Goal: Task Accomplishment & Management: Manage account settings

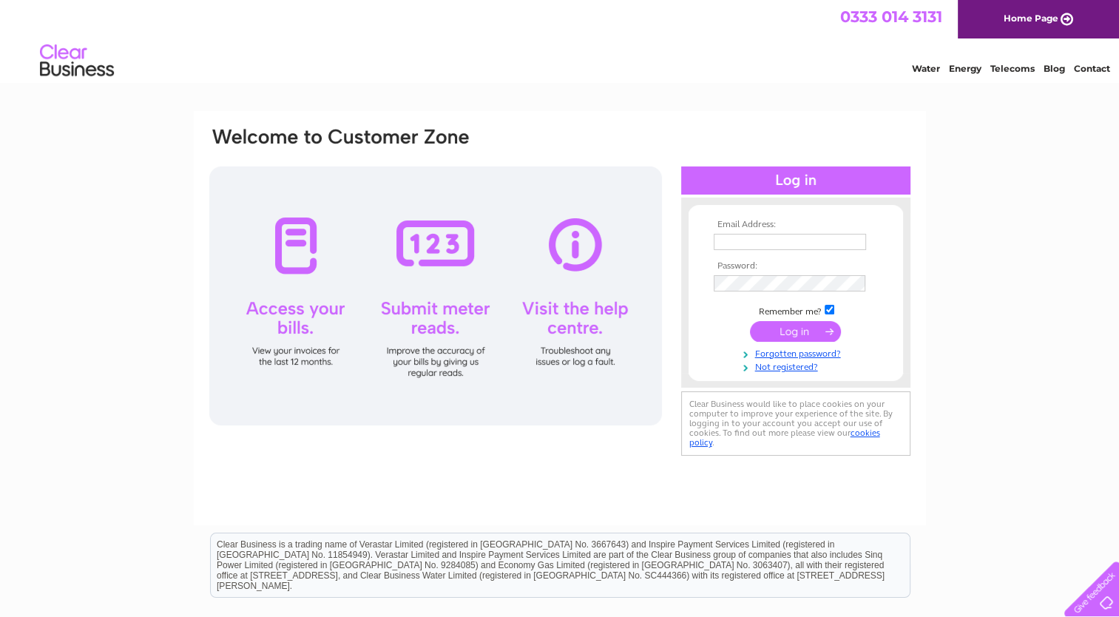
click at [751, 234] on input "text" at bounding box center [790, 242] width 152 height 16
type input "steve@stowfordpubs.co.uk"
click at [791, 328] on input "submit" at bounding box center [795, 332] width 91 height 21
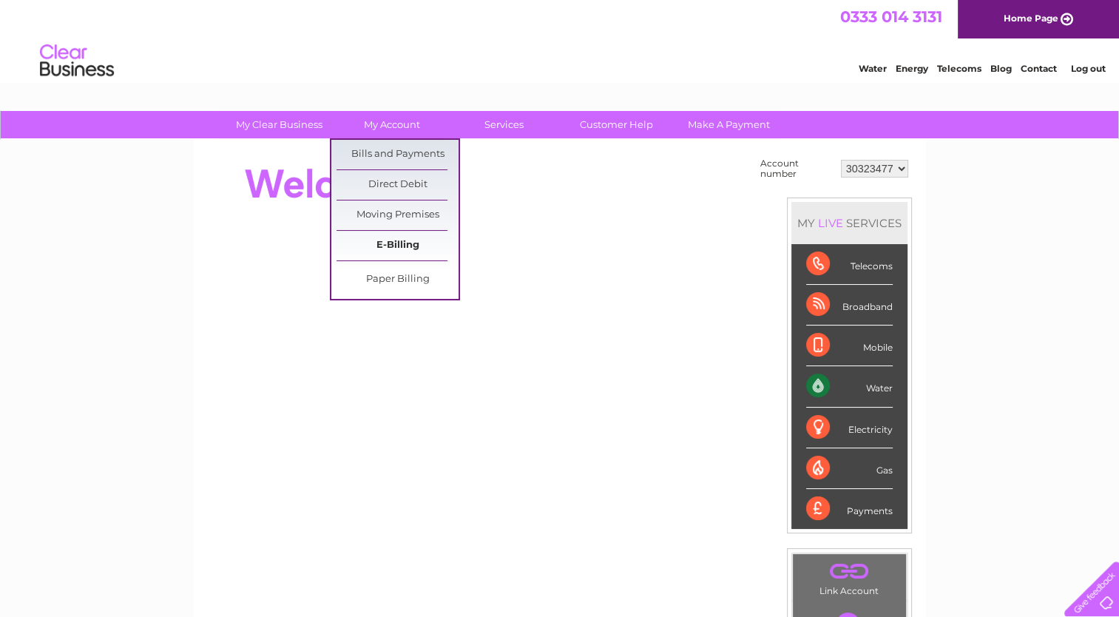
click at [393, 240] on link "E-Billing" at bounding box center [398, 246] width 122 height 30
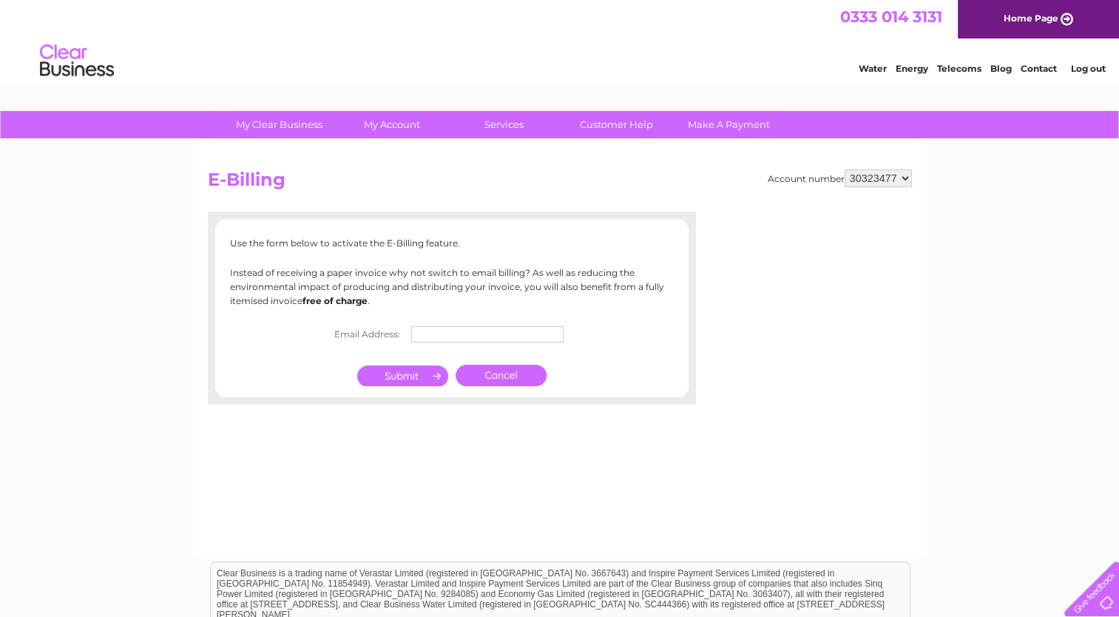
click at [450, 327] on input "text" at bounding box center [487, 334] width 152 height 16
type input "steve@stowfordpubs.co.uk"
click at [407, 377] on input "submit" at bounding box center [402, 377] width 91 height 21
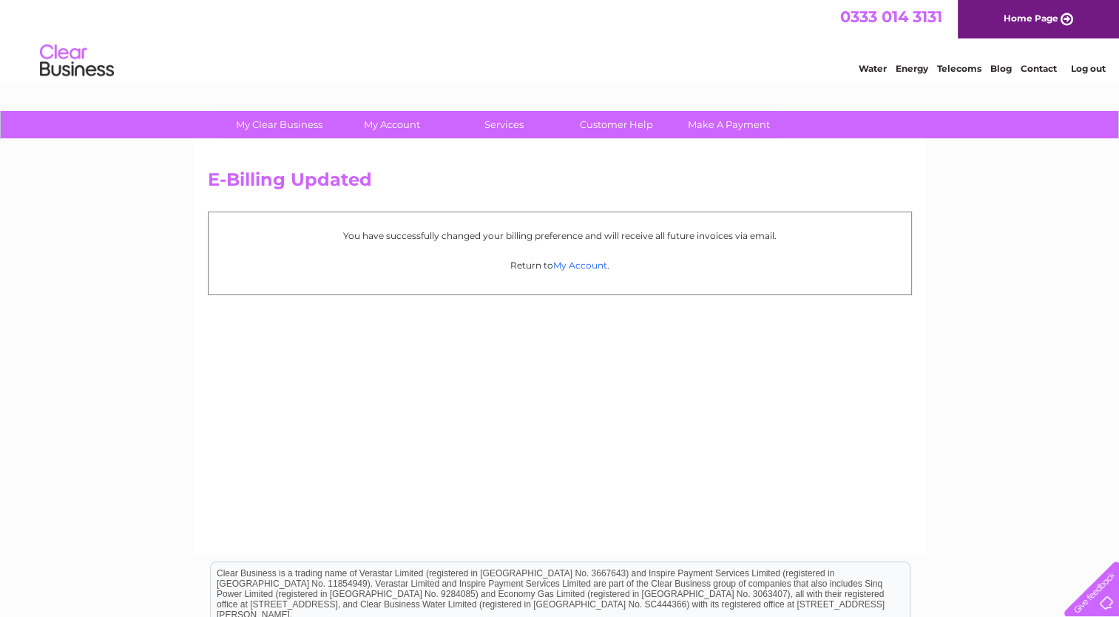
click at [598, 264] on link "My Account" at bounding box center [580, 265] width 54 height 11
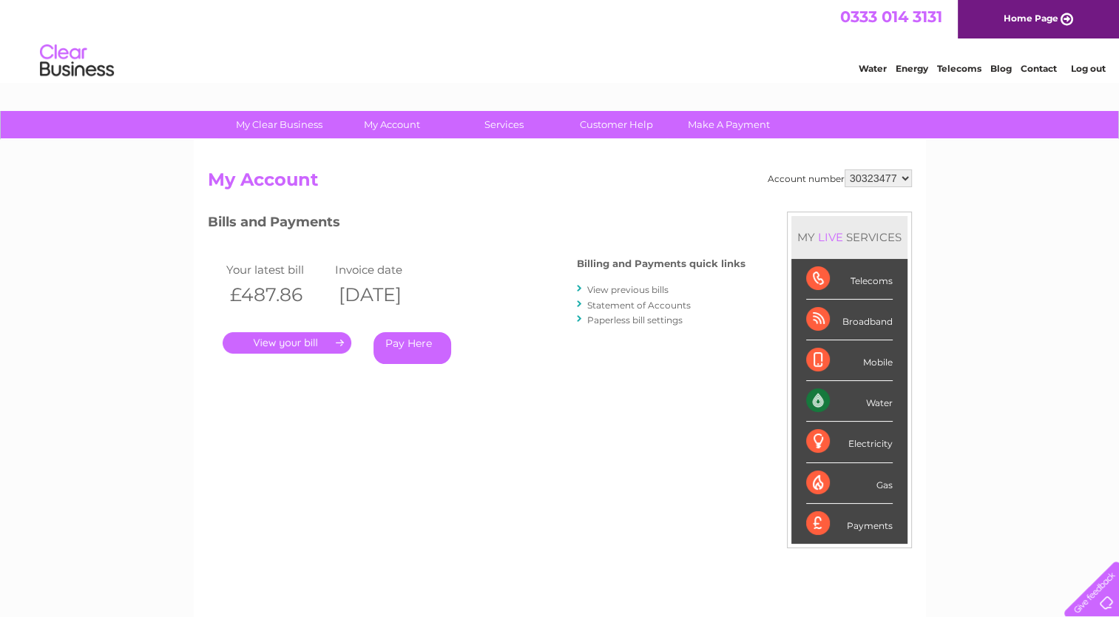
click at [298, 342] on link "." at bounding box center [287, 342] width 129 height 21
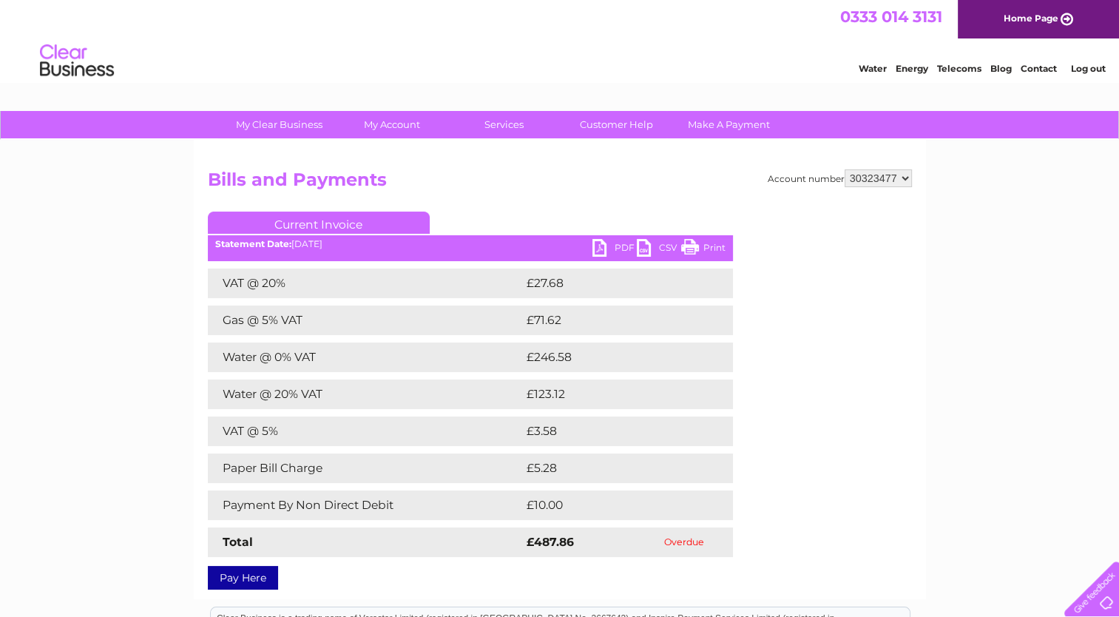
click at [615, 246] on link "PDF" at bounding box center [614, 249] width 44 height 21
